Goal: Browse casually: Explore the website without a specific task or goal

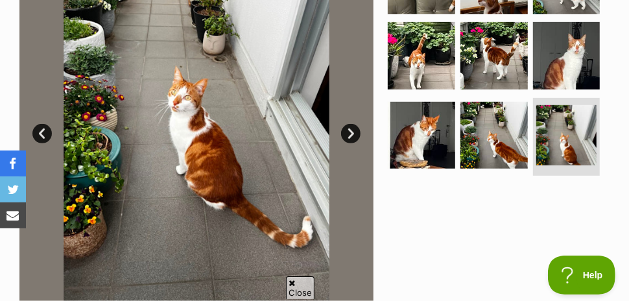
scroll to position [324, 0]
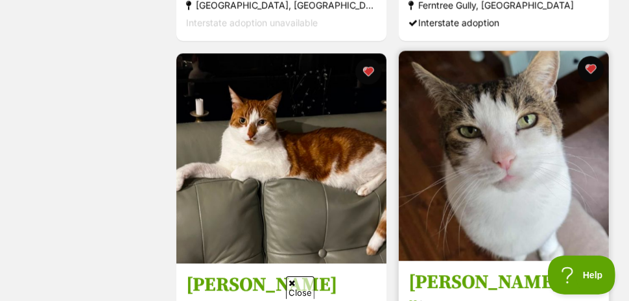
scroll to position [1620, 0]
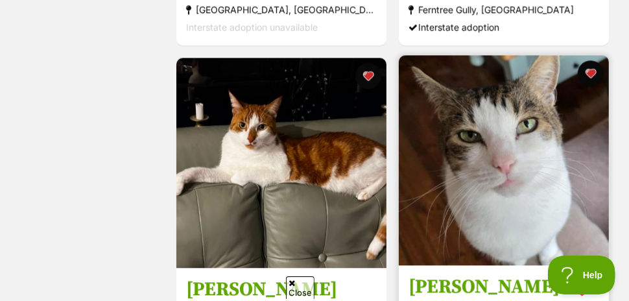
click at [499, 177] on img at bounding box center [504, 160] width 210 height 210
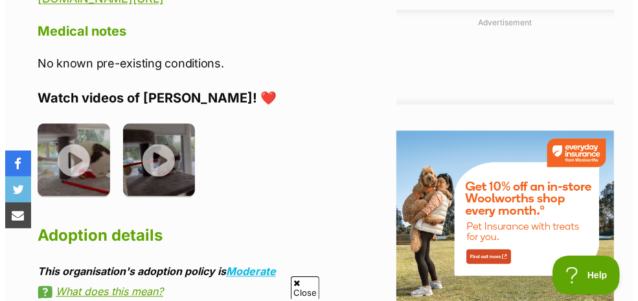
scroll to position [1426, 0]
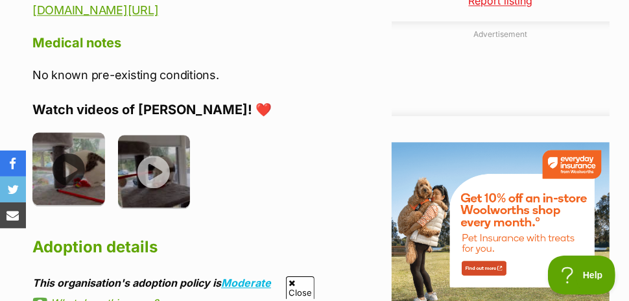
click at [69, 132] on img at bounding box center [68, 168] width 73 height 73
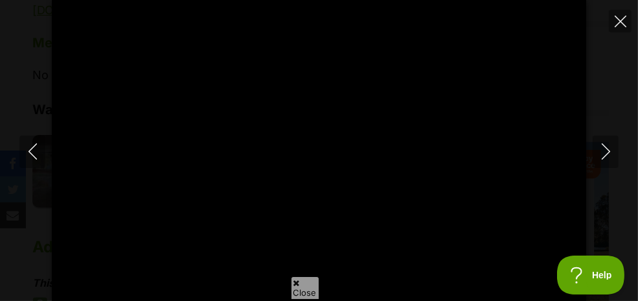
type input "100"
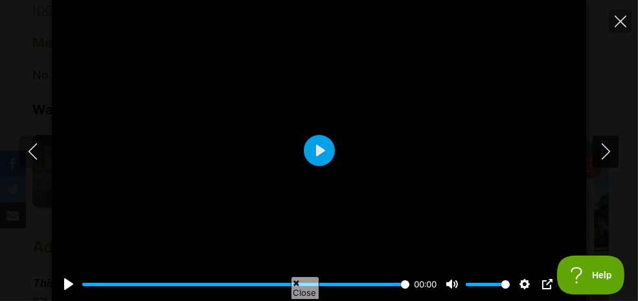
click at [605, 150] on icon "Next" at bounding box center [606, 151] width 16 height 16
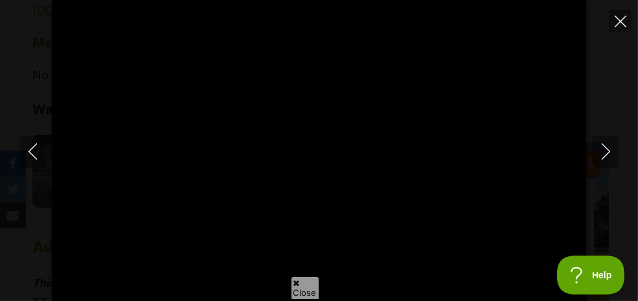
type input "100"
